Goal: Use online tool/utility: Utilize a website feature to perform a specific function

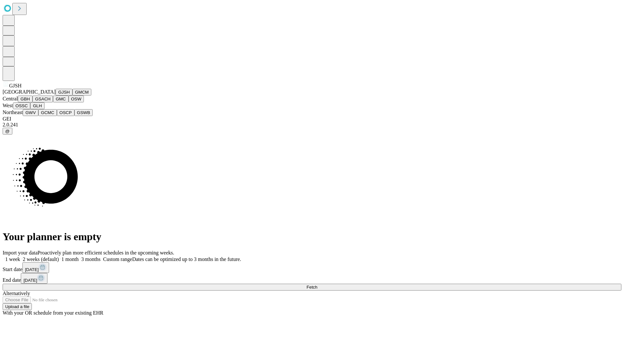
click at [56, 96] on button "GJSH" at bounding box center [64, 92] width 17 height 7
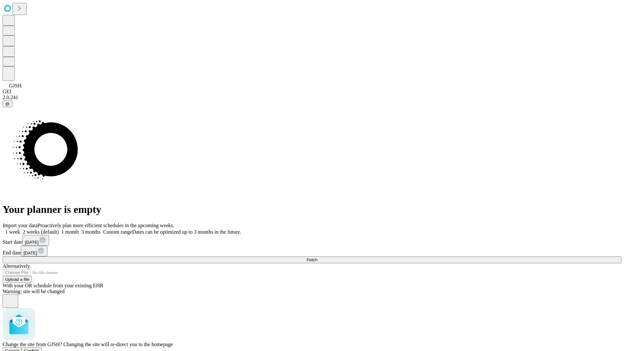
click at [39, 349] on span "Confirm" at bounding box center [31, 351] width 15 height 5
click at [79, 229] on label "1 month" at bounding box center [69, 232] width 20 height 6
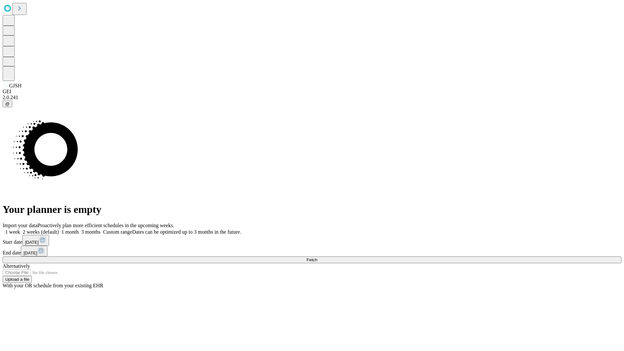
click at [317, 258] on span "Fetch" at bounding box center [312, 260] width 11 height 5
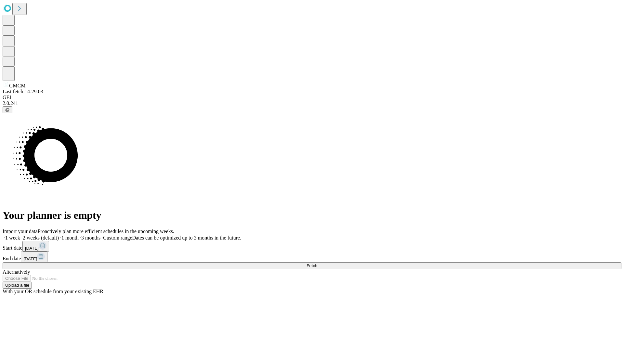
click at [79, 235] on label "1 month" at bounding box center [69, 238] width 20 height 6
click at [317, 263] on span "Fetch" at bounding box center [312, 265] width 11 height 5
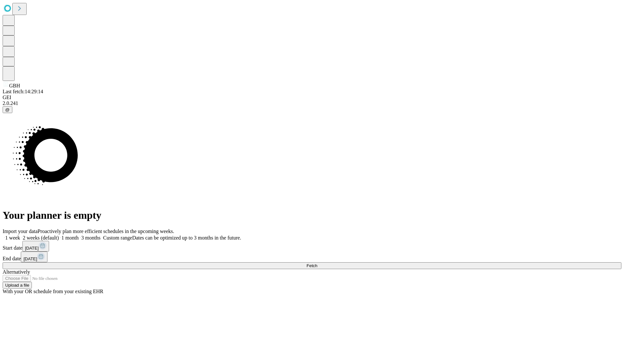
click at [79, 235] on label "1 month" at bounding box center [69, 238] width 20 height 6
click at [317, 263] on span "Fetch" at bounding box center [312, 265] width 11 height 5
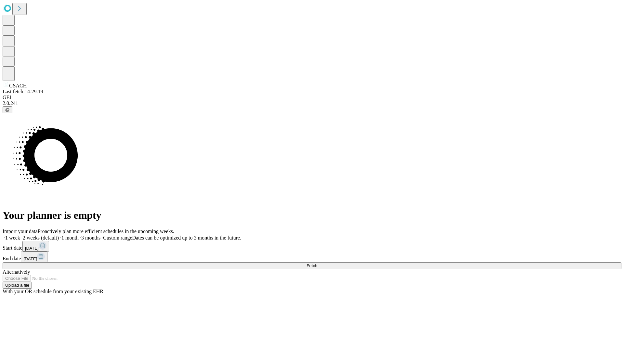
click at [317, 263] on span "Fetch" at bounding box center [312, 265] width 11 height 5
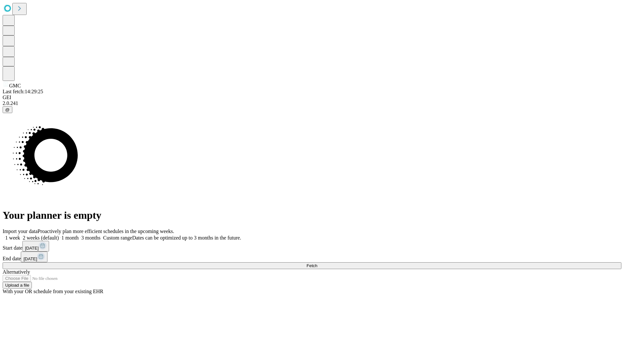
click at [79, 235] on label "1 month" at bounding box center [69, 238] width 20 height 6
click at [317, 263] on span "Fetch" at bounding box center [312, 265] width 11 height 5
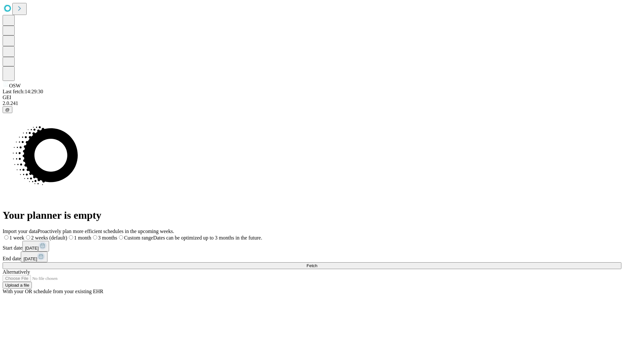
click at [91, 235] on label "1 month" at bounding box center [79, 238] width 24 height 6
click at [317, 263] on span "Fetch" at bounding box center [312, 265] width 11 height 5
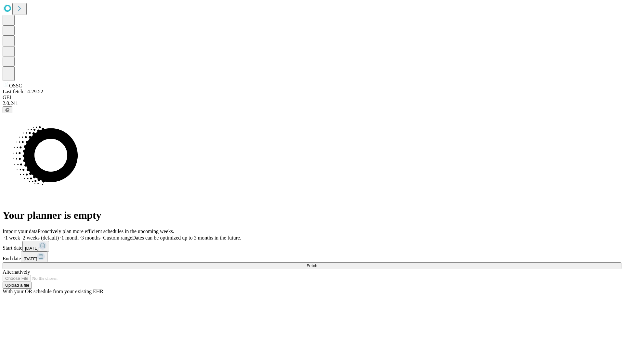
click at [79, 235] on label "1 month" at bounding box center [69, 238] width 20 height 6
click at [317, 263] on span "Fetch" at bounding box center [312, 265] width 11 height 5
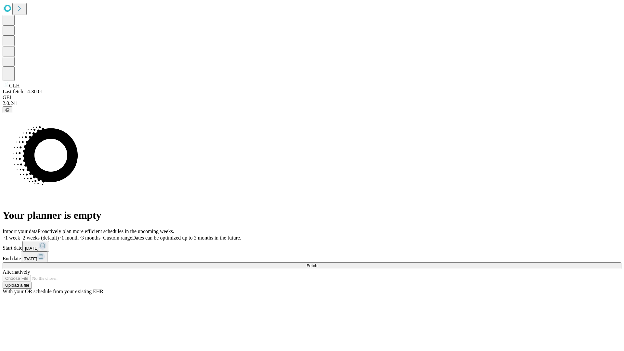
click at [79, 235] on label "1 month" at bounding box center [69, 238] width 20 height 6
click at [317, 263] on span "Fetch" at bounding box center [312, 265] width 11 height 5
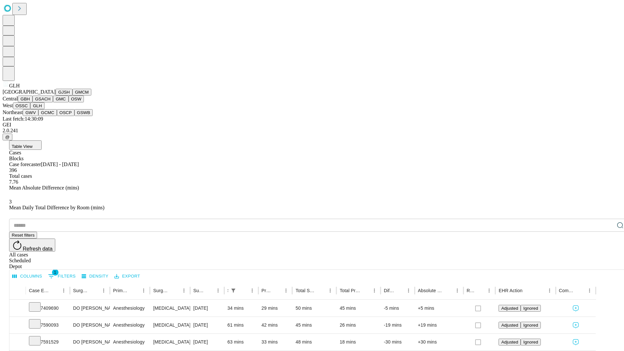
click at [38, 116] on button "GWV" at bounding box center [31, 112] width 16 height 7
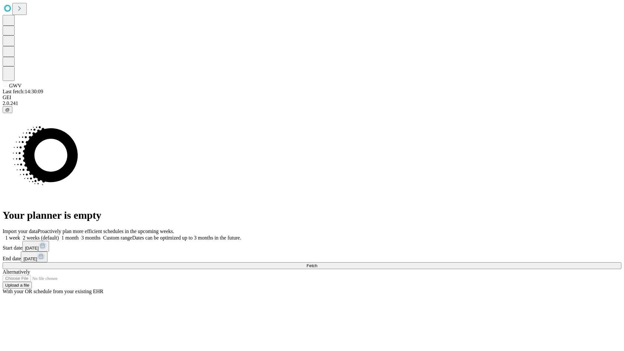
click at [79, 235] on label "1 month" at bounding box center [69, 238] width 20 height 6
click at [317, 263] on span "Fetch" at bounding box center [312, 265] width 11 height 5
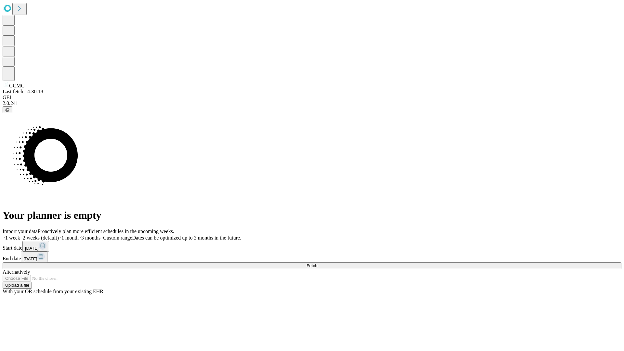
click at [317, 263] on span "Fetch" at bounding box center [312, 265] width 11 height 5
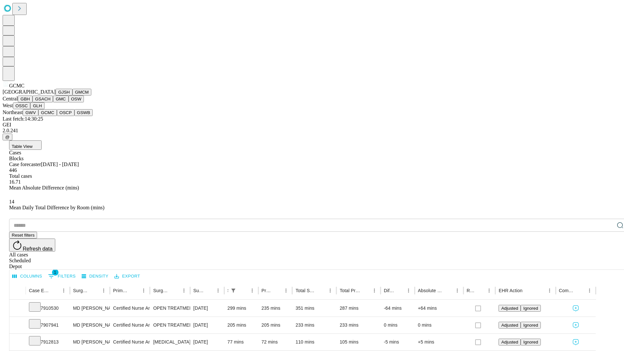
click at [57, 116] on button "OSCP" at bounding box center [66, 112] width 18 height 7
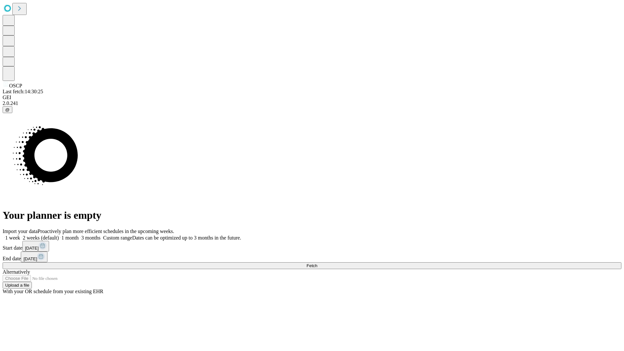
click at [79, 235] on label "1 month" at bounding box center [69, 238] width 20 height 6
click at [317, 263] on span "Fetch" at bounding box center [312, 265] width 11 height 5
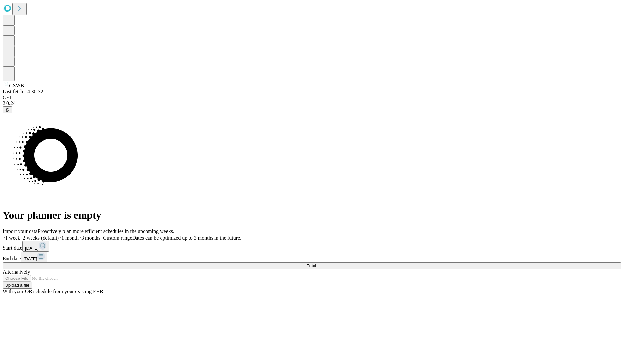
click at [79, 235] on label "1 month" at bounding box center [69, 238] width 20 height 6
click at [317, 263] on span "Fetch" at bounding box center [312, 265] width 11 height 5
